Goal: Navigation & Orientation: Find specific page/section

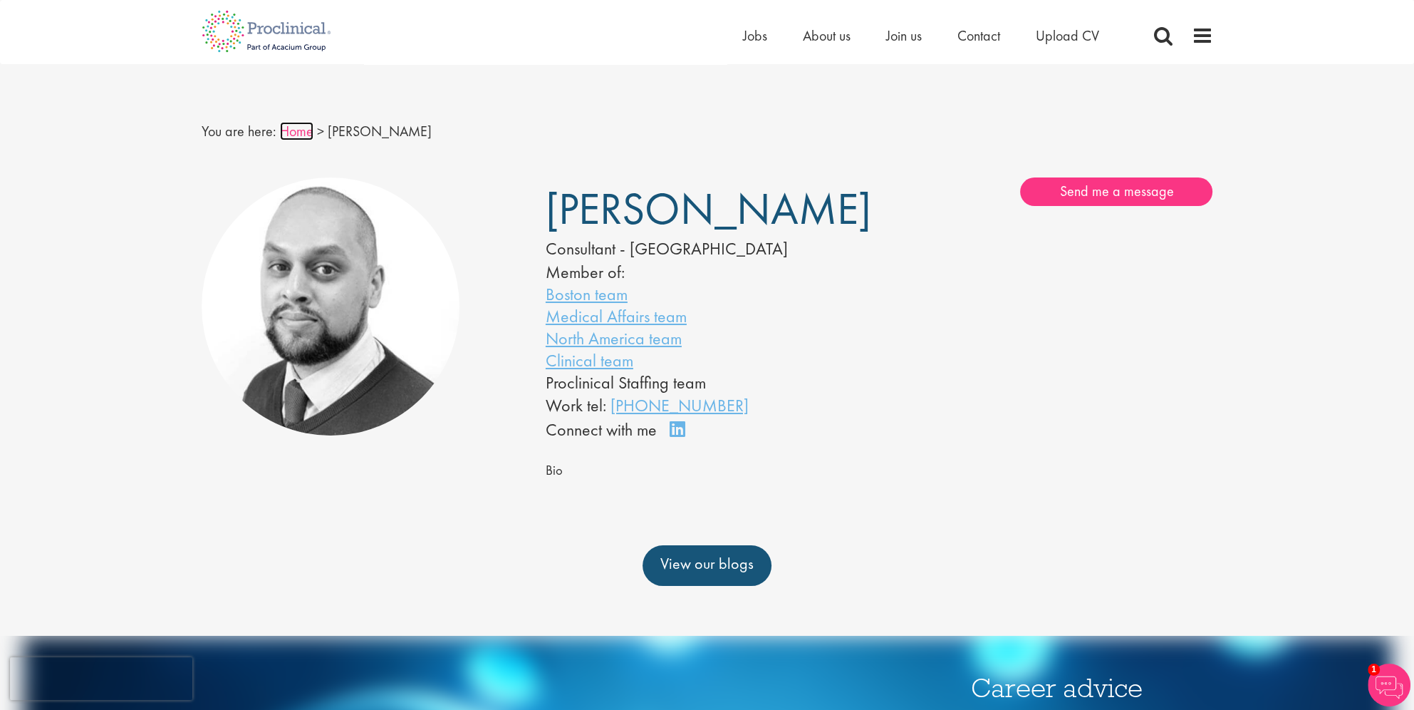
click at [299, 129] on link "Home" at bounding box center [296, 131] width 33 height 19
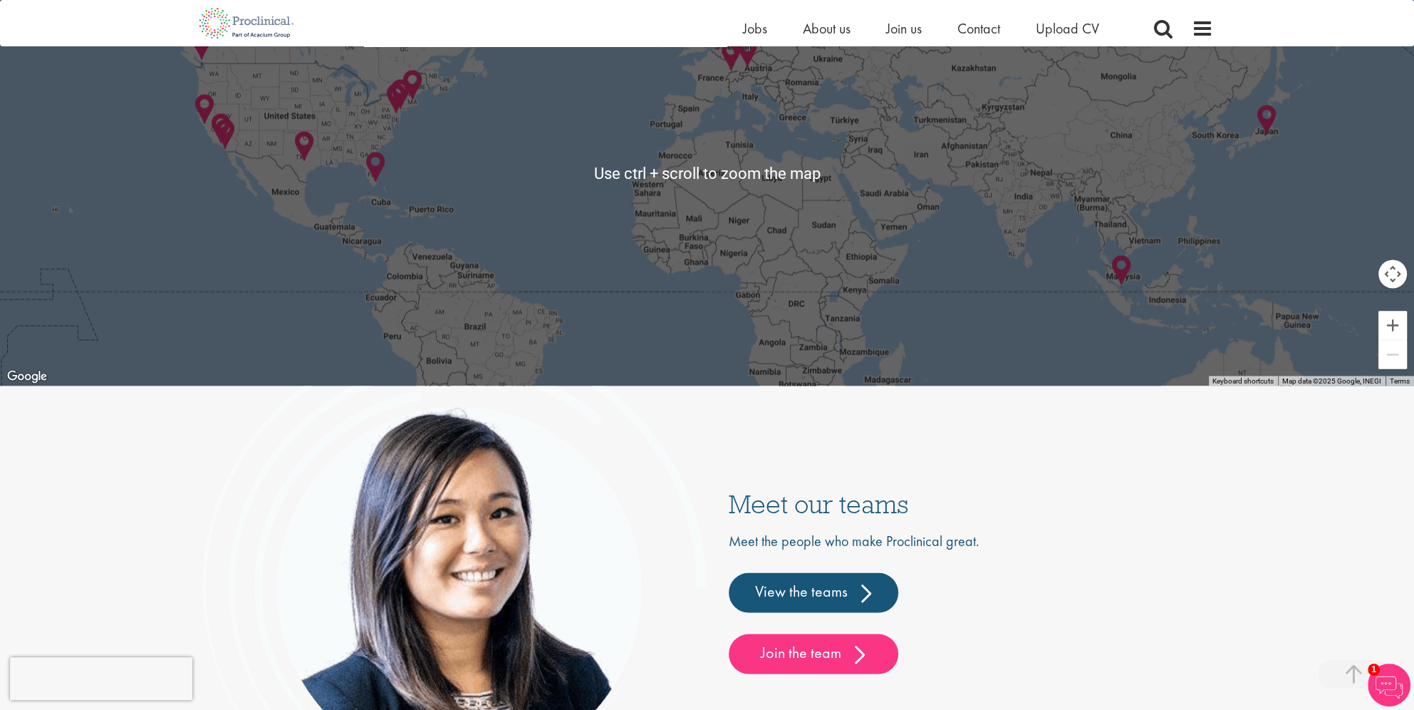
scroll to position [3420, 0]
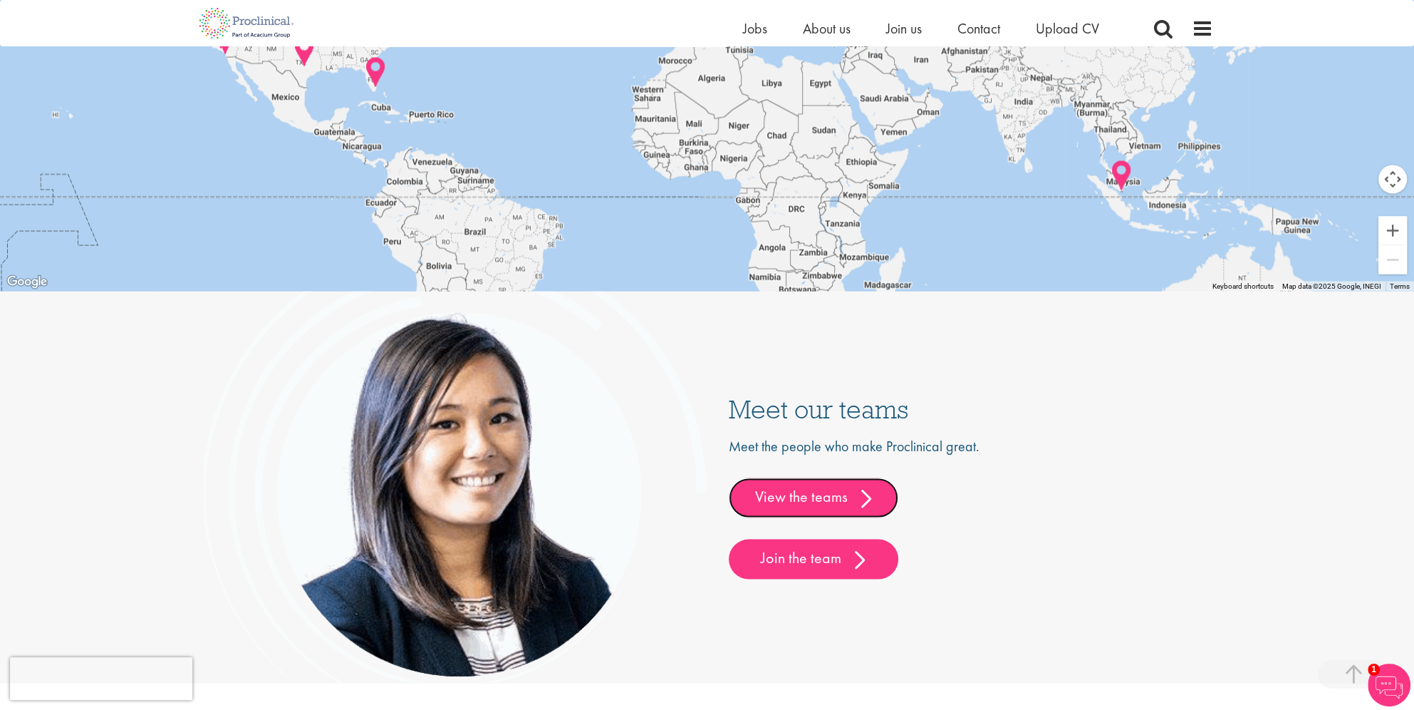
click at [862, 500] on link "View the teams" at bounding box center [814, 497] width 170 height 40
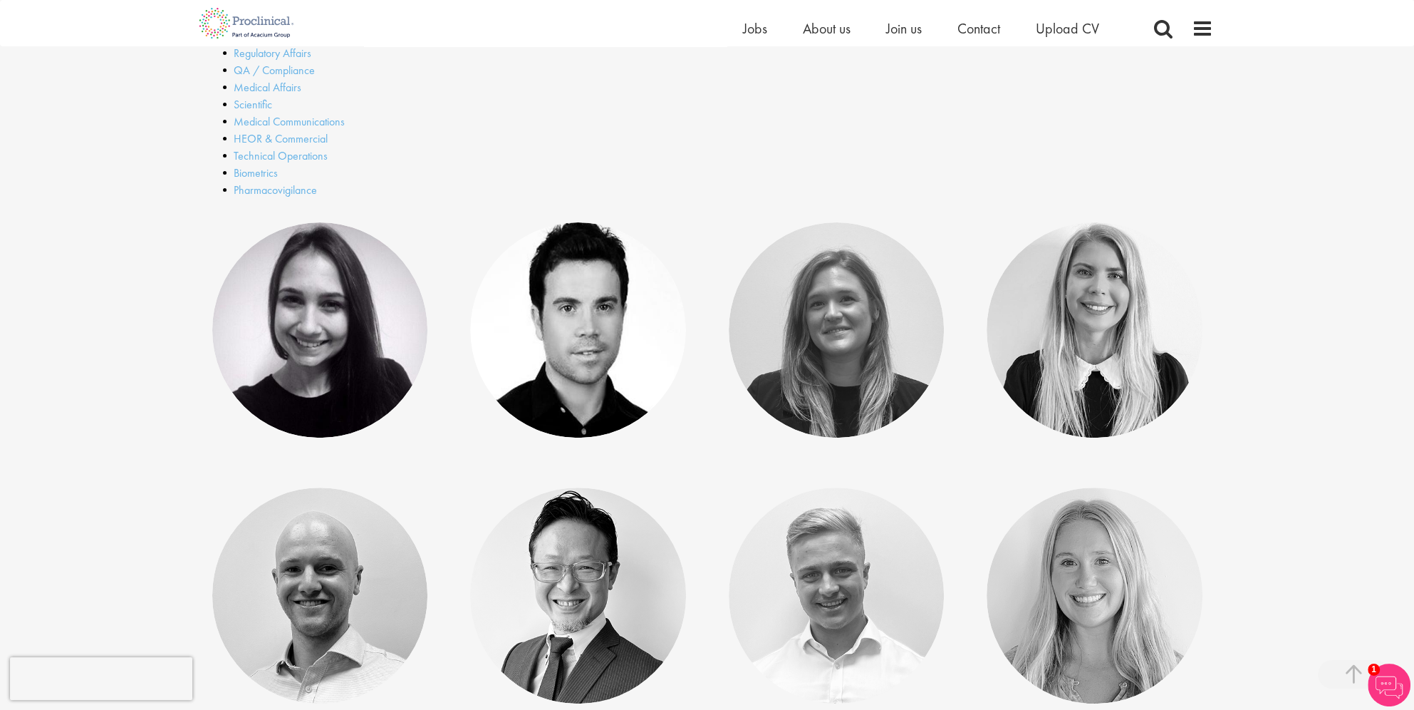
scroll to position [506, 0]
